Goal: Task Accomplishment & Management: Complete application form

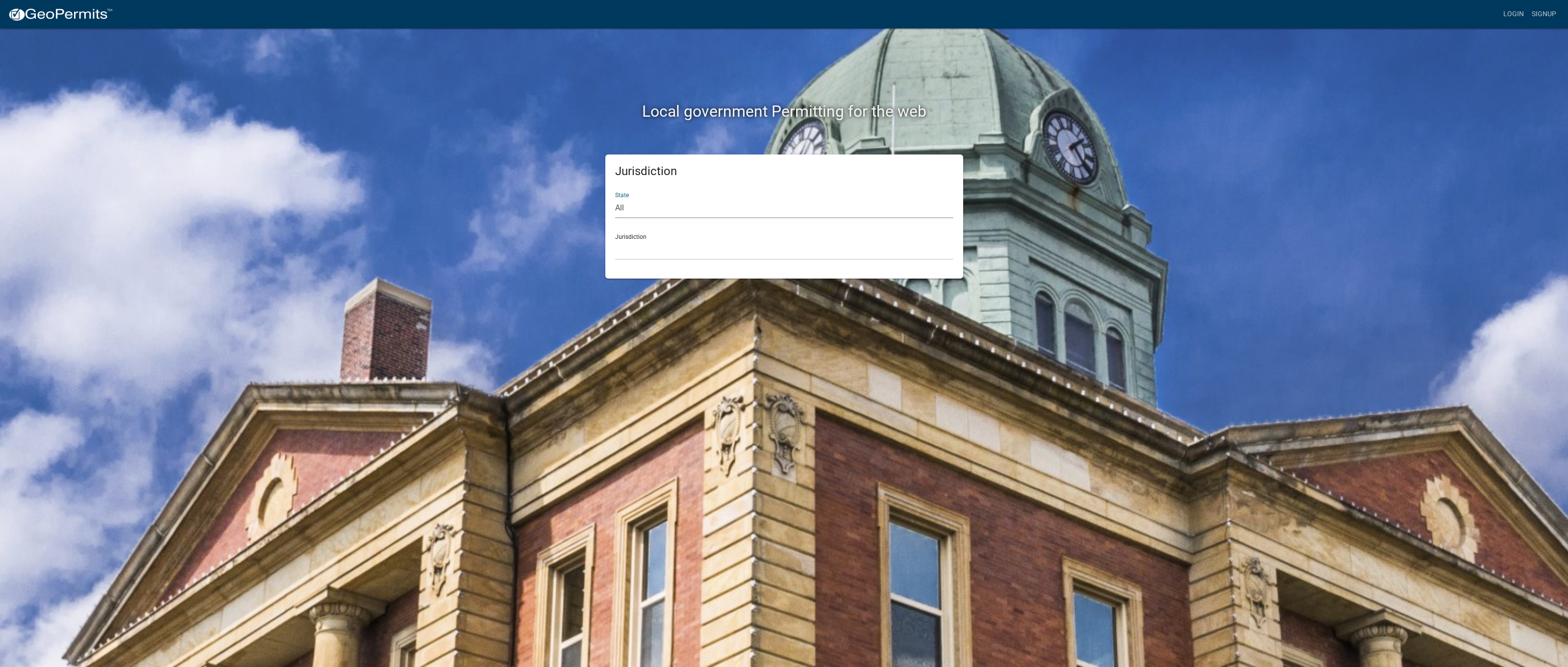
select select "[US_STATE]"
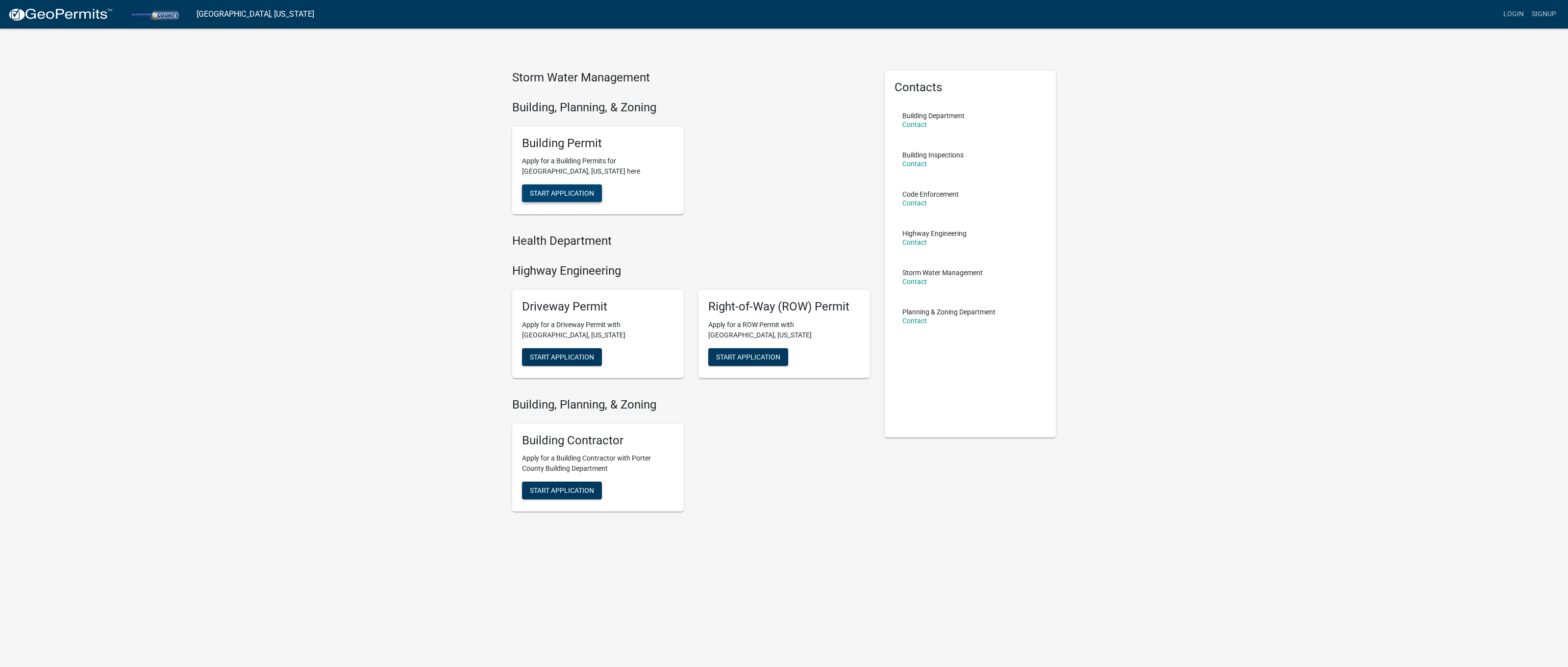
scroll to position [0, 0]
click at [566, 190] on span "Start Application" at bounding box center [562, 194] width 65 height 8
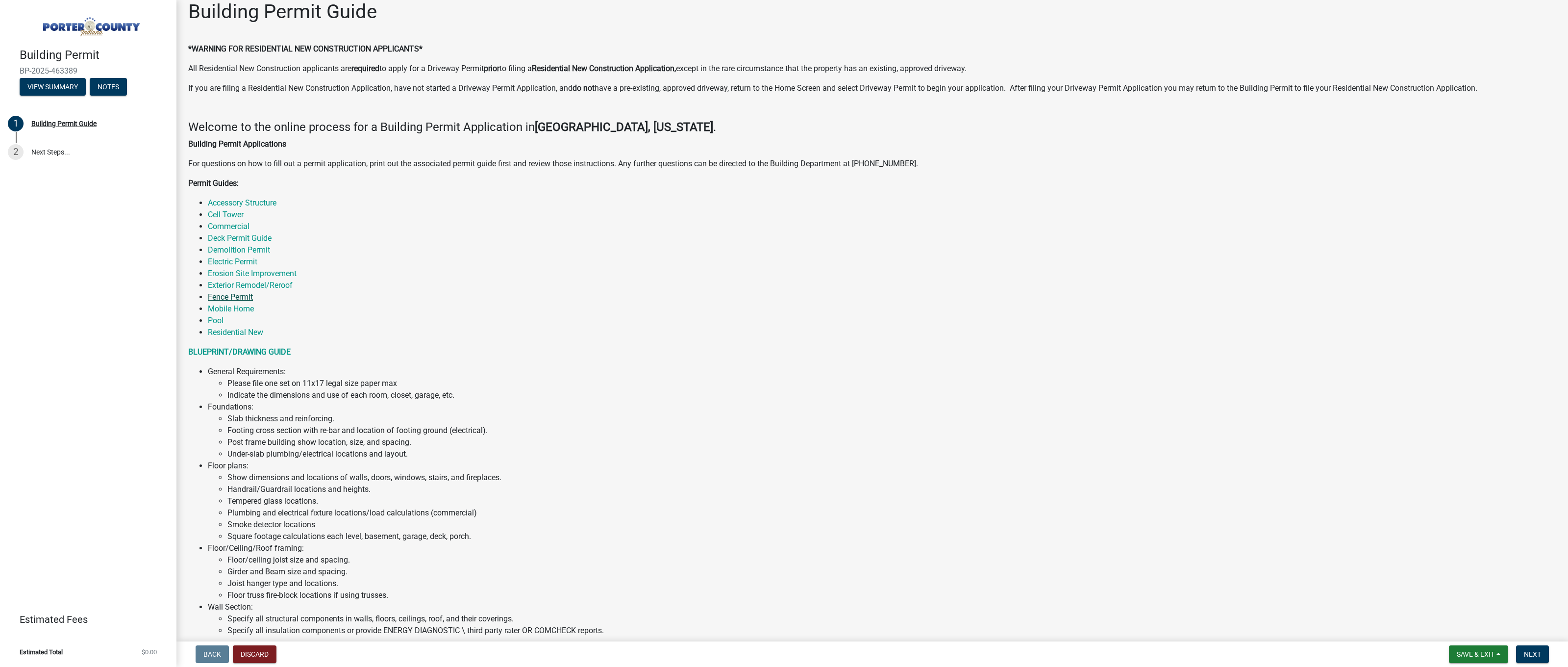
scroll to position [11, 0]
click at [222, 296] on link "Fence Permit" at bounding box center [229, 297] width 45 height 9
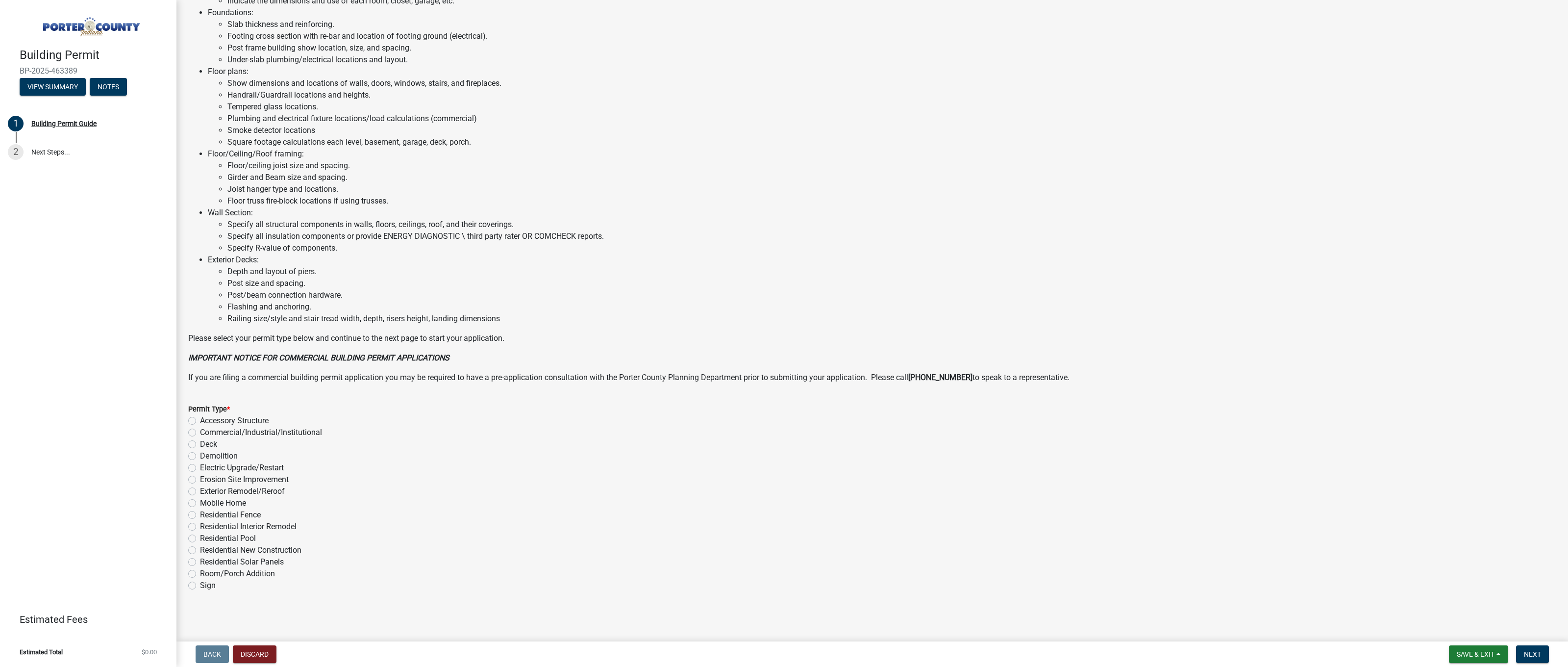
scroll to position [0, 0]
click at [200, 514] on label "Residential Fence" at bounding box center [230, 515] width 61 height 12
click at [200, 514] on input "Residential Fence" at bounding box center [203, 512] width 6 height 6
radio input "true"
click at [1536, 654] on span "Next" at bounding box center [1532, 654] width 17 height 8
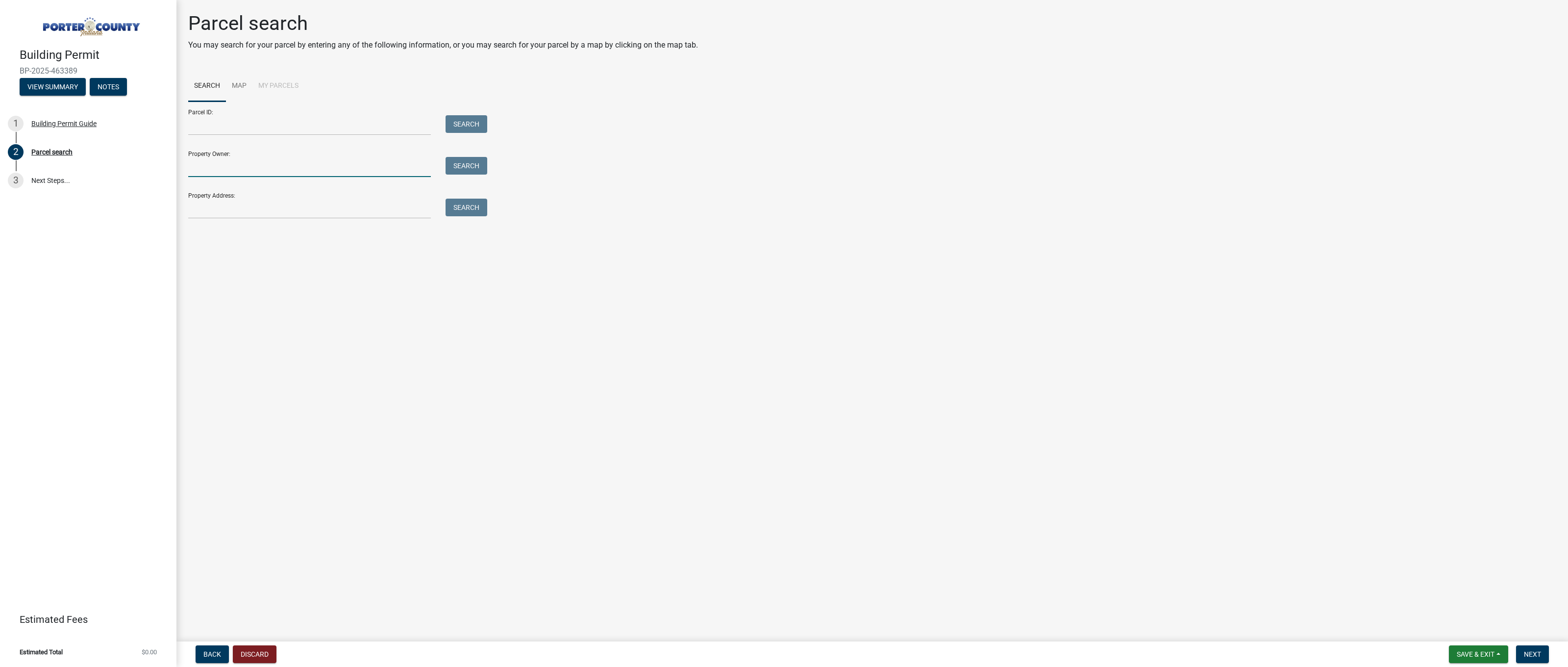
click at [222, 170] on input "Property Owner:" at bounding box center [310, 167] width 243 height 20
type input "[PERSON_NAME]"
click at [226, 204] on input "Property Address:" at bounding box center [310, 208] width 243 height 20
click at [465, 204] on button "Search" at bounding box center [466, 207] width 42 height 18
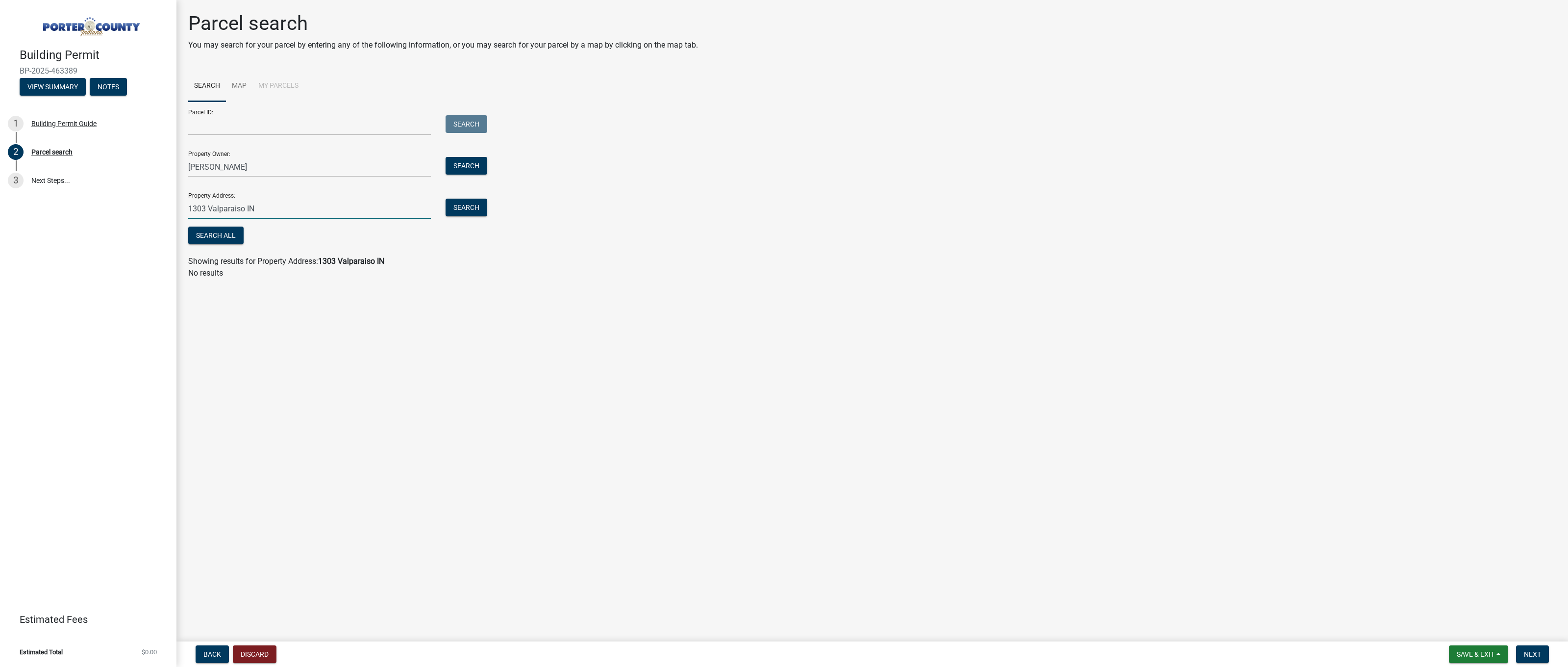
click at [245, 208] on input "1303 Valparaiso IN" at bounding box center [310, 208] width 243 height 20
click at [463, 202] on button "Search" at bounding box center [466, 207] width 42 height 18
click at [269, 209] on input "[STREET_ADDRESS]" at bounding box center [310, 208] width 243 height 20
click at [306, 210] on input "[STREET_ADDRESS]" at bounding box center [310, 208] width 243 height 20
click at [327, 210] on input "[STREET_ADDRESS]" at bounding box center [310, 208] width 243 height 20
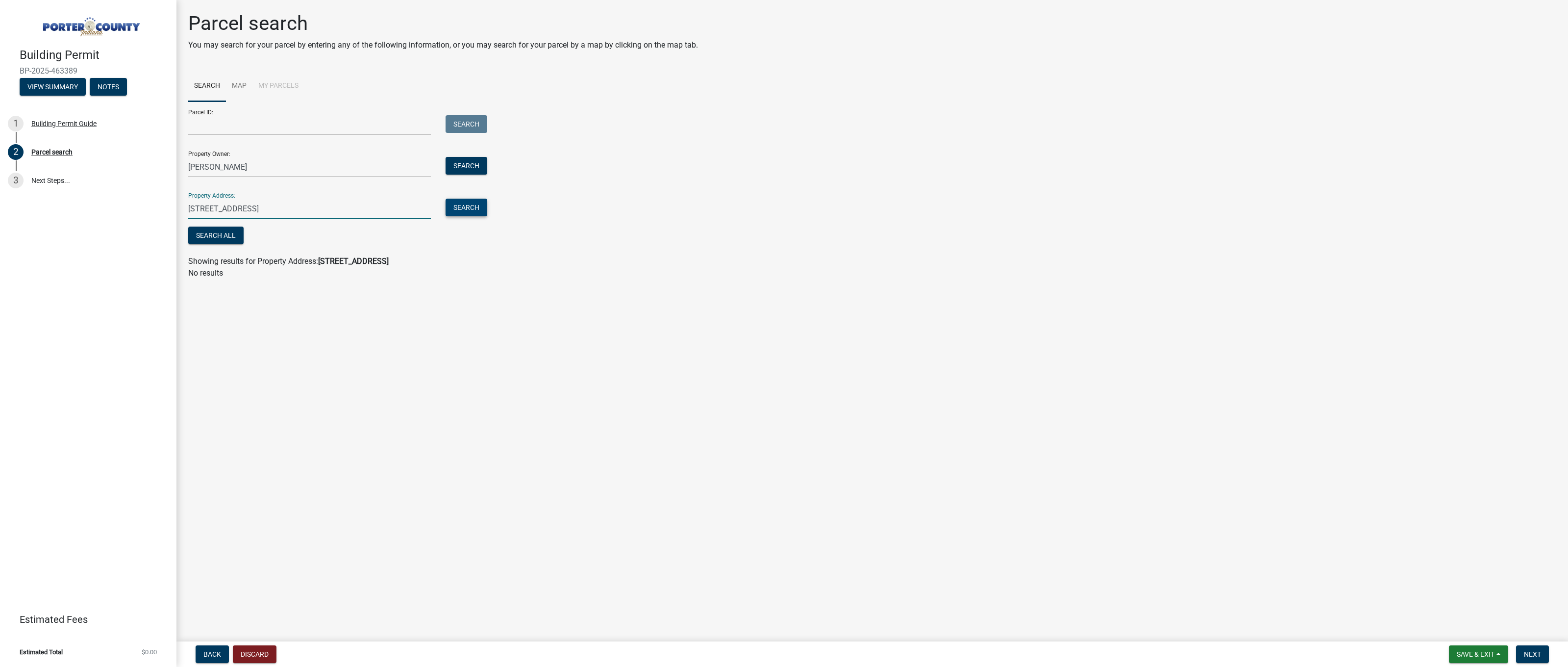
click at [468, 207] on button "Search" at bounding box center [466, 207] width 42 height 18
click at [267, 207] on input "[STREET_ADDRESS]" at bounding box center [310, 208] width 243 height 20
type input "[STREET_ADDRESS]"
click at [457, 208] on button "Search" at bounding box center [466, 207] width 42 height 18
click at [1541, 655] on button "Next" at bounding box center [1532, 654] width 33 height 18
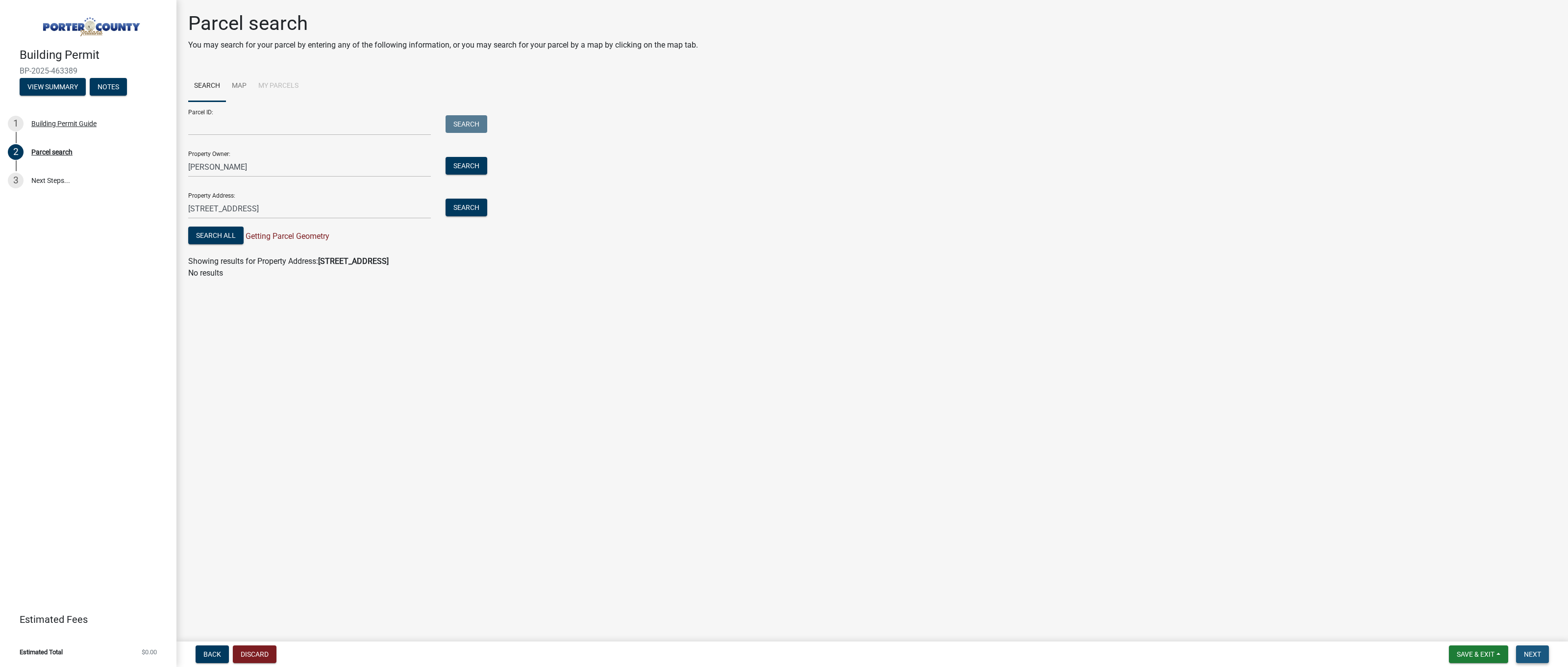
click at [1534, 651] on span "Next" at bounding box center [1532, 654] width 17 height 8
click at [216, 236] on button "Search All" at bounding box center [216, 235] width 56 height 18
drag, startPoint x: 300, startPoint y: 241, endPoint x: 317, endPoint y: 237, distance: 17.5
click at [301, 240] on div "Search All Getting Parcel Geometry" at bounding box center [335, 236] width 294 height 20
drag, startPoint x: 317, startPoint y: 237, endPoint x: 361, endPoint y: 230, distance: 44.6
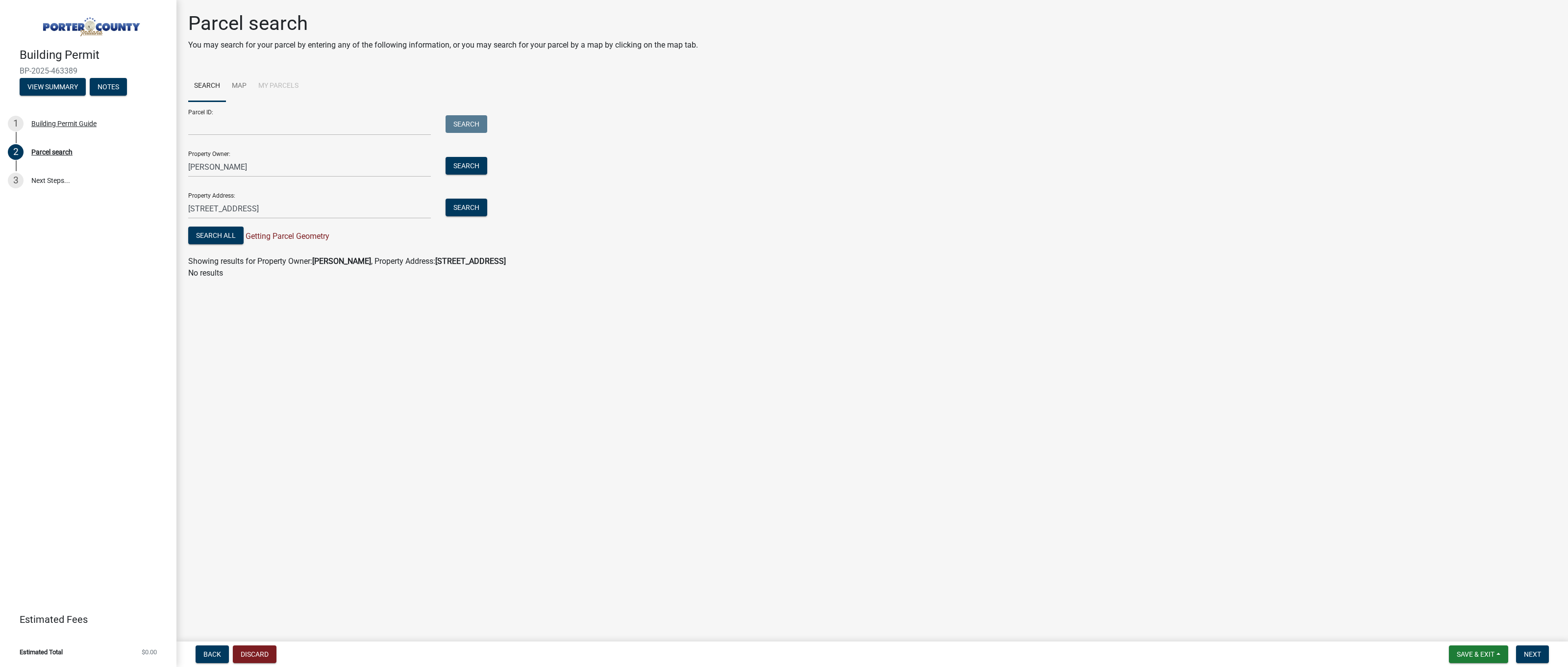
click at [317, 237] on span "Getting Parcel Geometry" at bounding box center [287, 235] width 85 height 9
click at [473, 207] on button "Search" at bounding box center [466, 207] width 42 height 18
click at [243, 170] on input "[PERSON_NAME]" at bounding box center [310, 167] width 243 height 20
type input "[PERSON_NAME]"
click at [475, 163] on button "Search" at bounding box center [466, 166] width 42 height 18
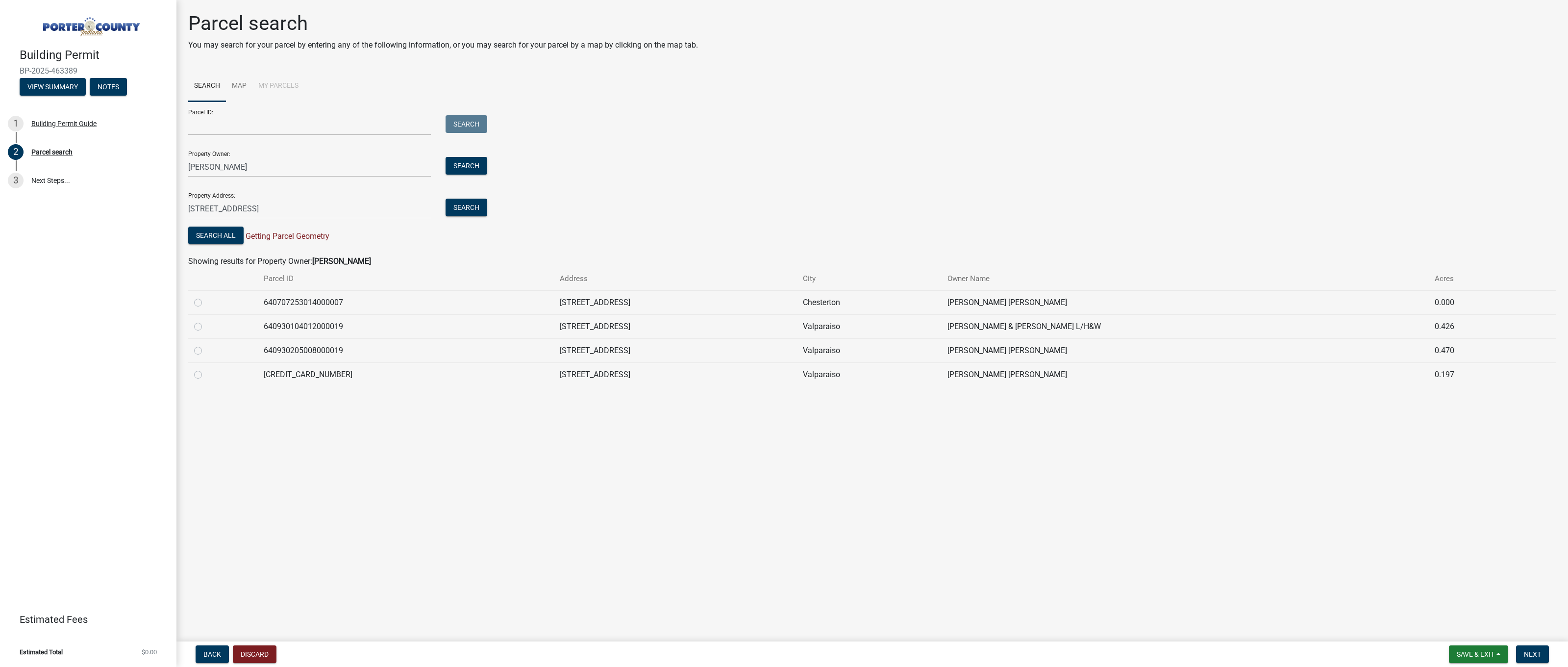
click at [205, 368] on label at bounding box center [205, 368] width 0 height 0
click at [205, 374] on input "radio" at bounding box center [208, 371] width 6 height 6
radio input "true"
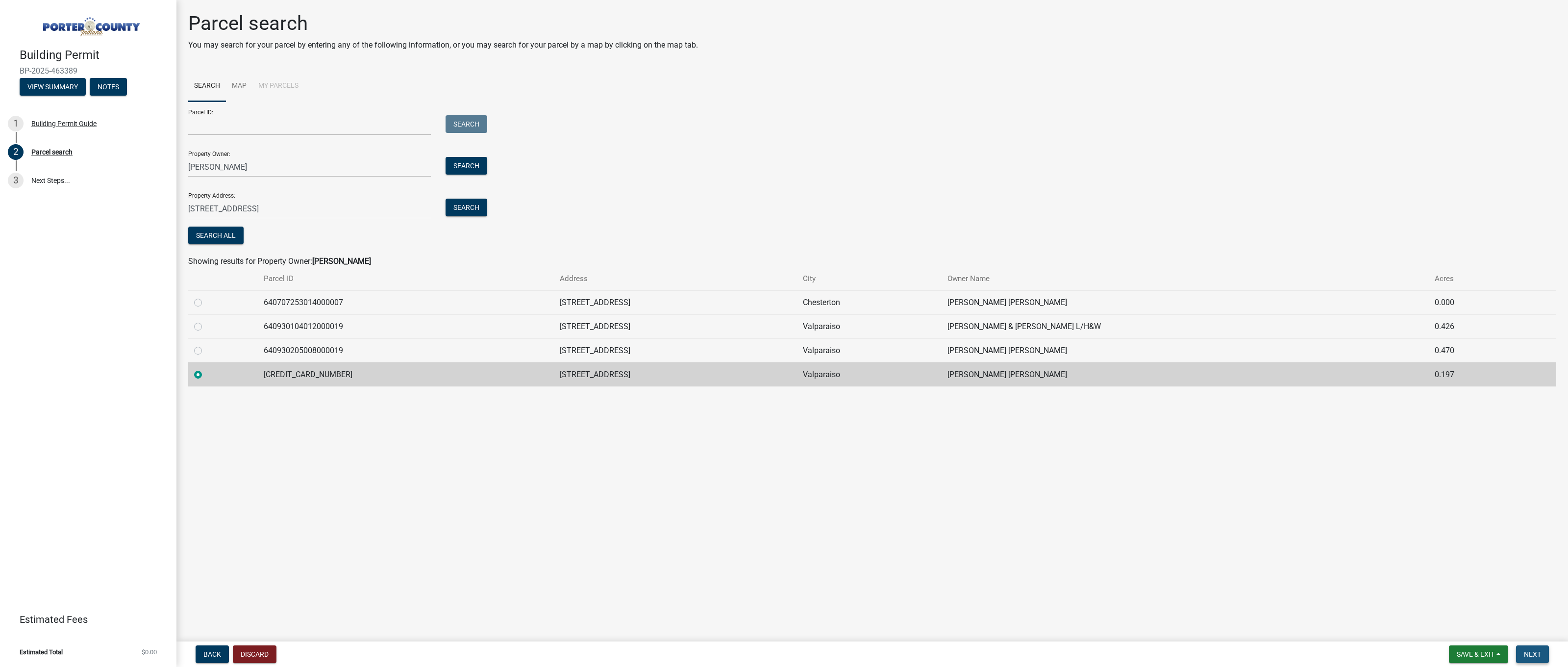
click at [1538, 656] on span "Next" at bounding box center [1532, 654] width 17 height 8
